Goal: Find specific page/section: Find specific page/section

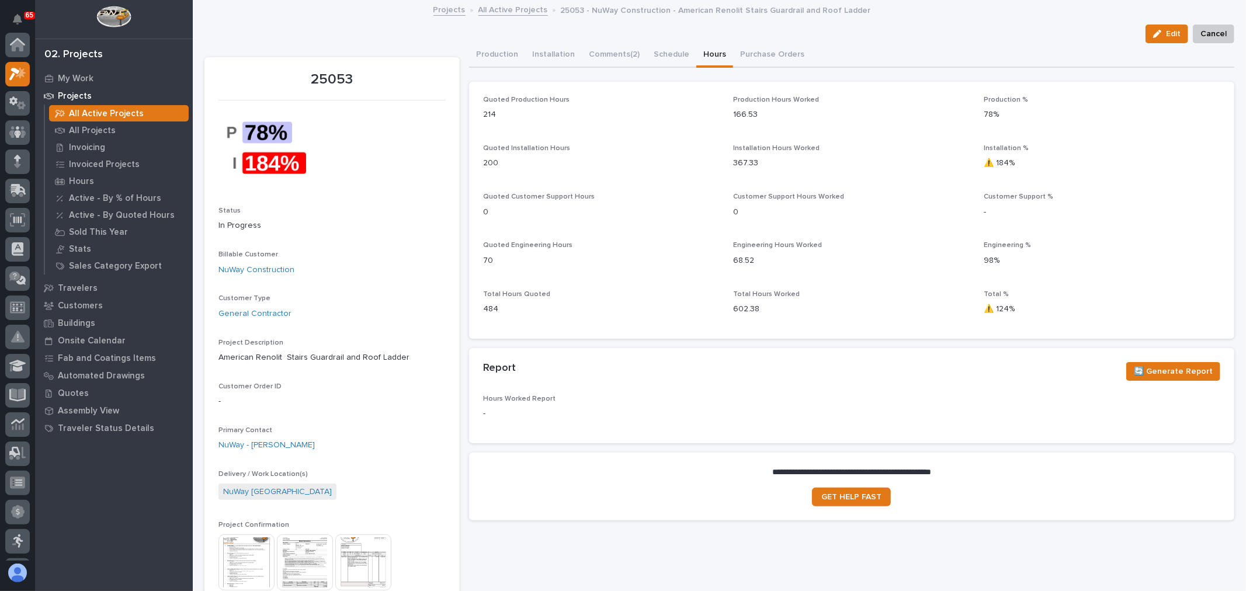
scroll to position [29, 0]
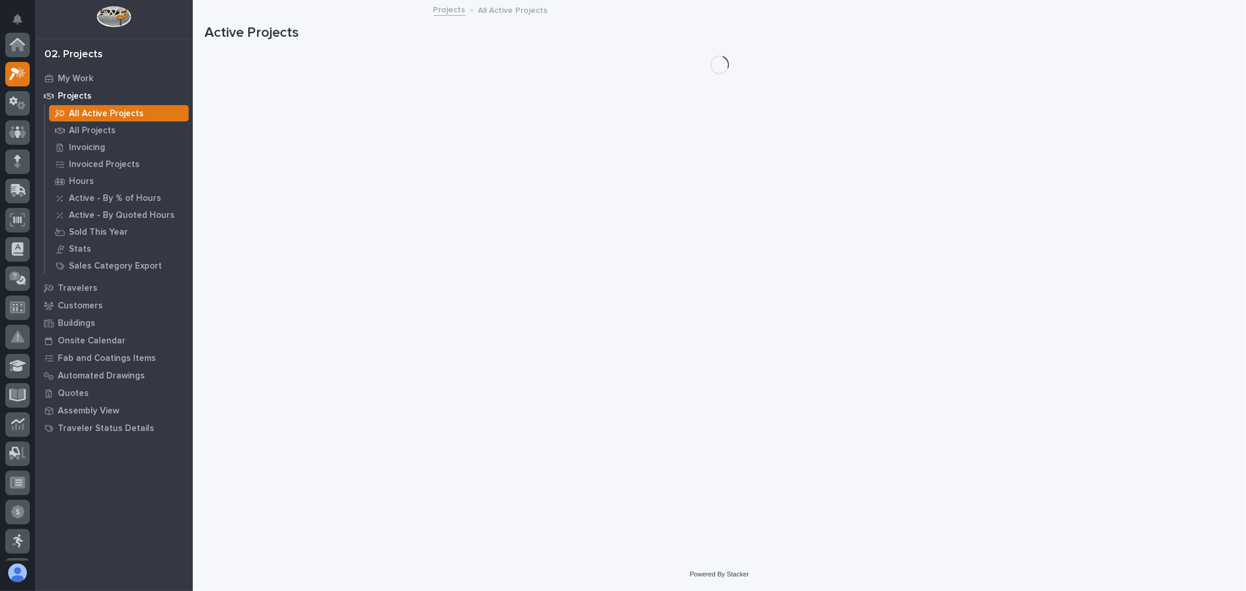
scroll to position [32, 0]
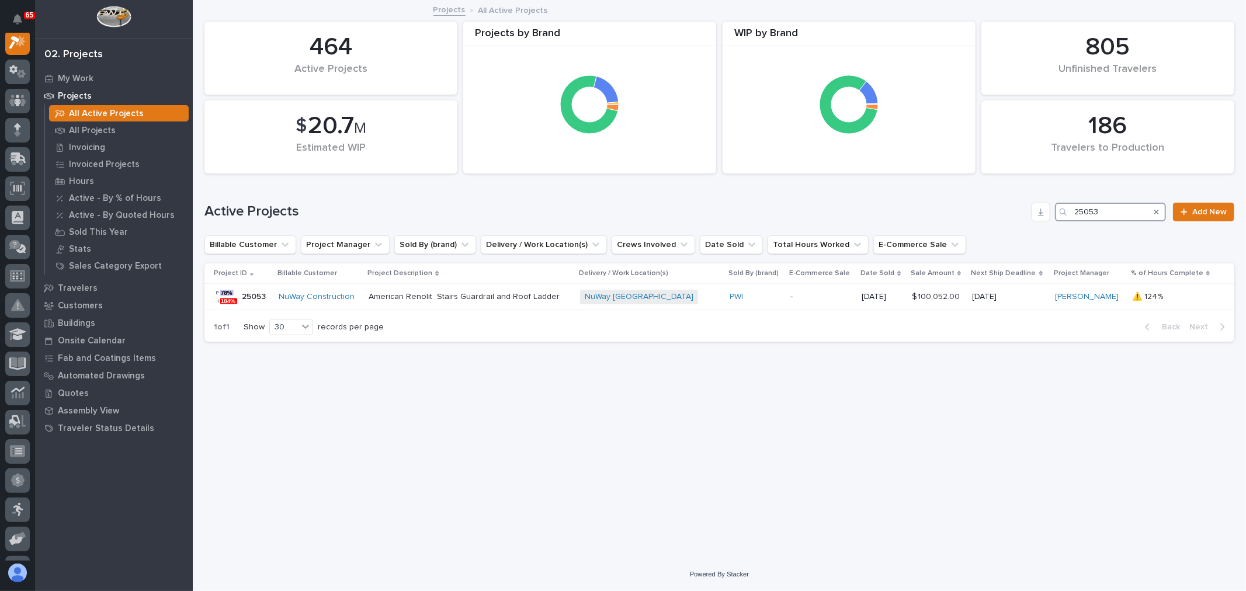
click at [1111, 213] on input "25053" at bounding box center [1110, 212] width 111 height 19
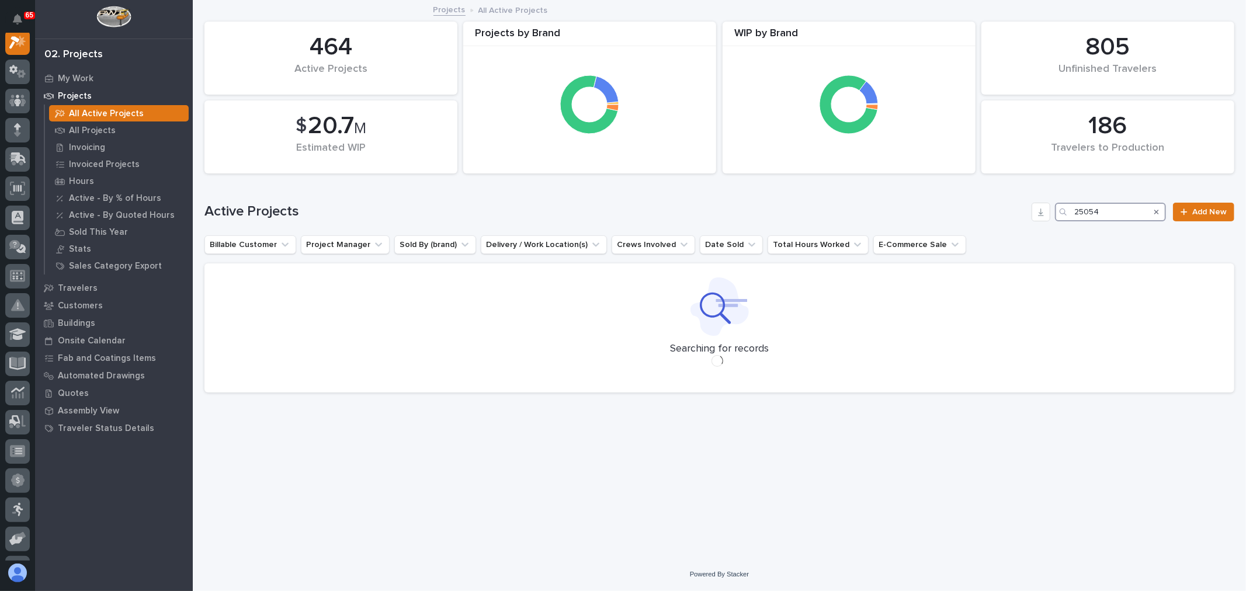
scroll to position [29, 0]
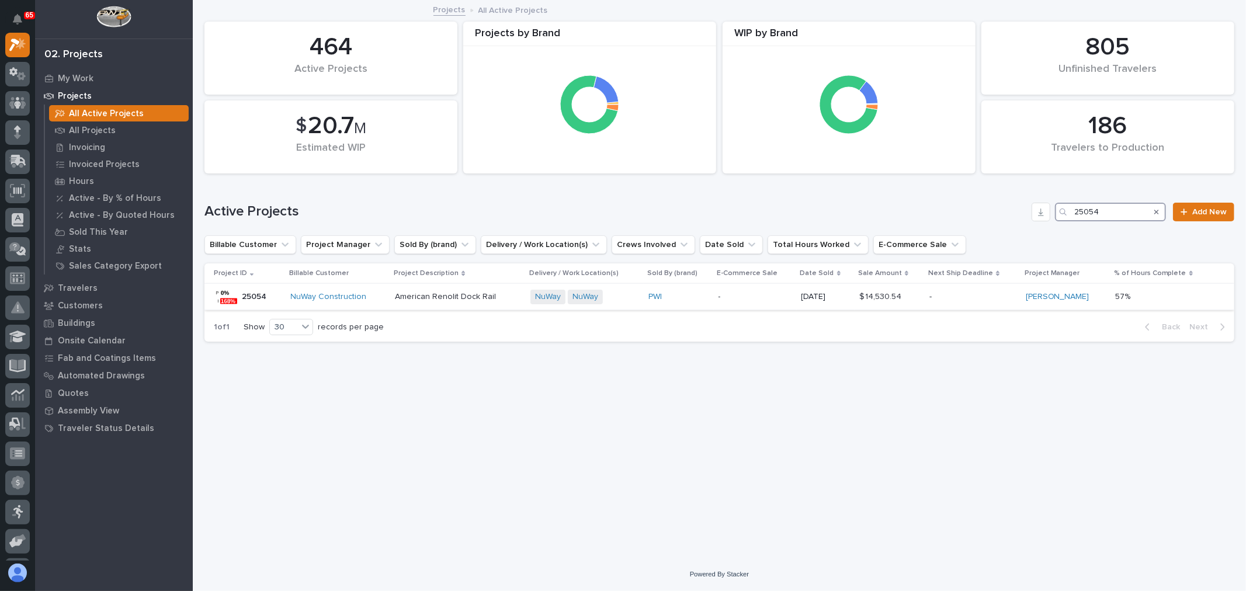
type input "25054"
click at [638, 296] on div "NuWay NuWay + 0" at bounding box center [585, 297] width 109 height 15
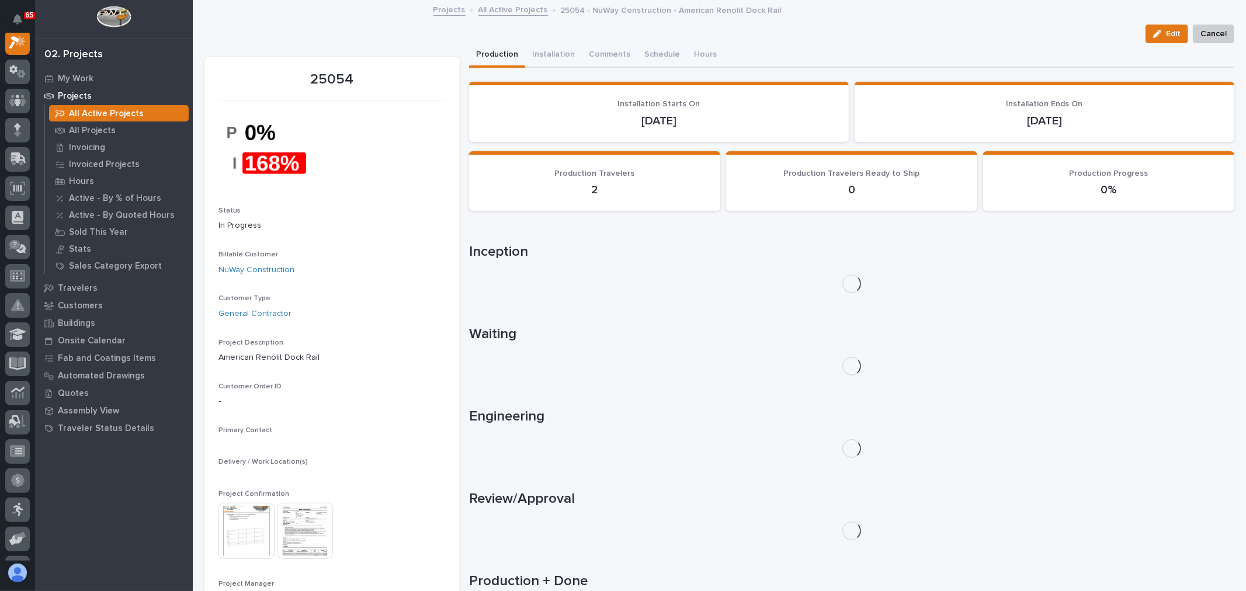
scroll to position [29, 0]
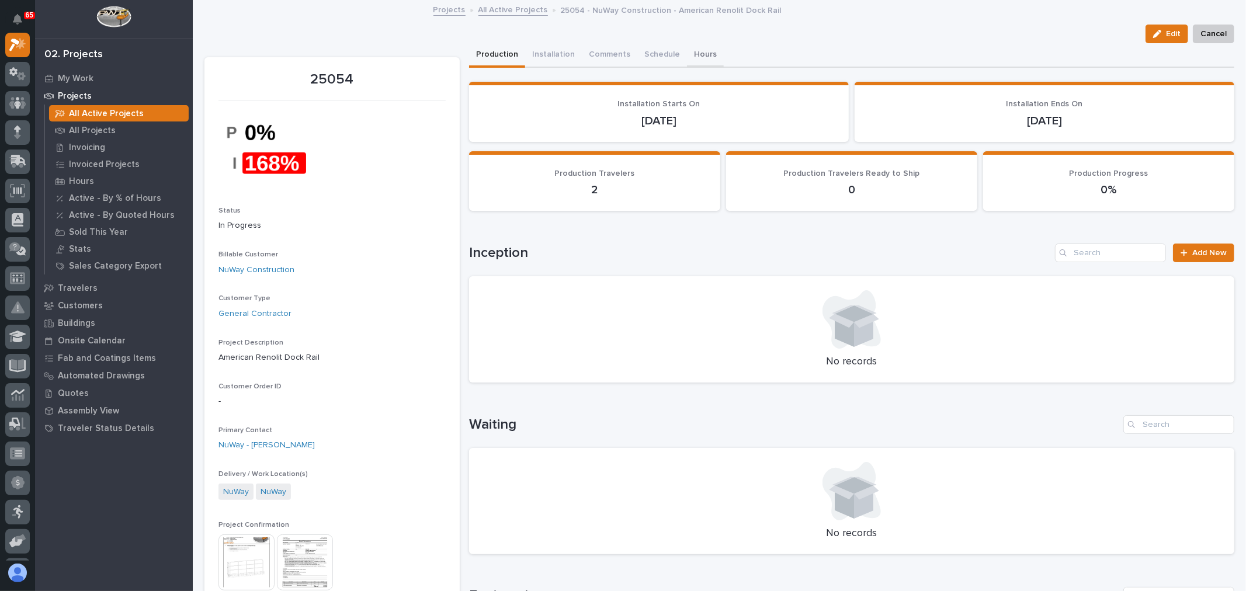
click at [699, 50] on button "Hours" at bounding box center [705, 55] width 37 height 25
